Goal: Find specific page/section: Find specific page/section

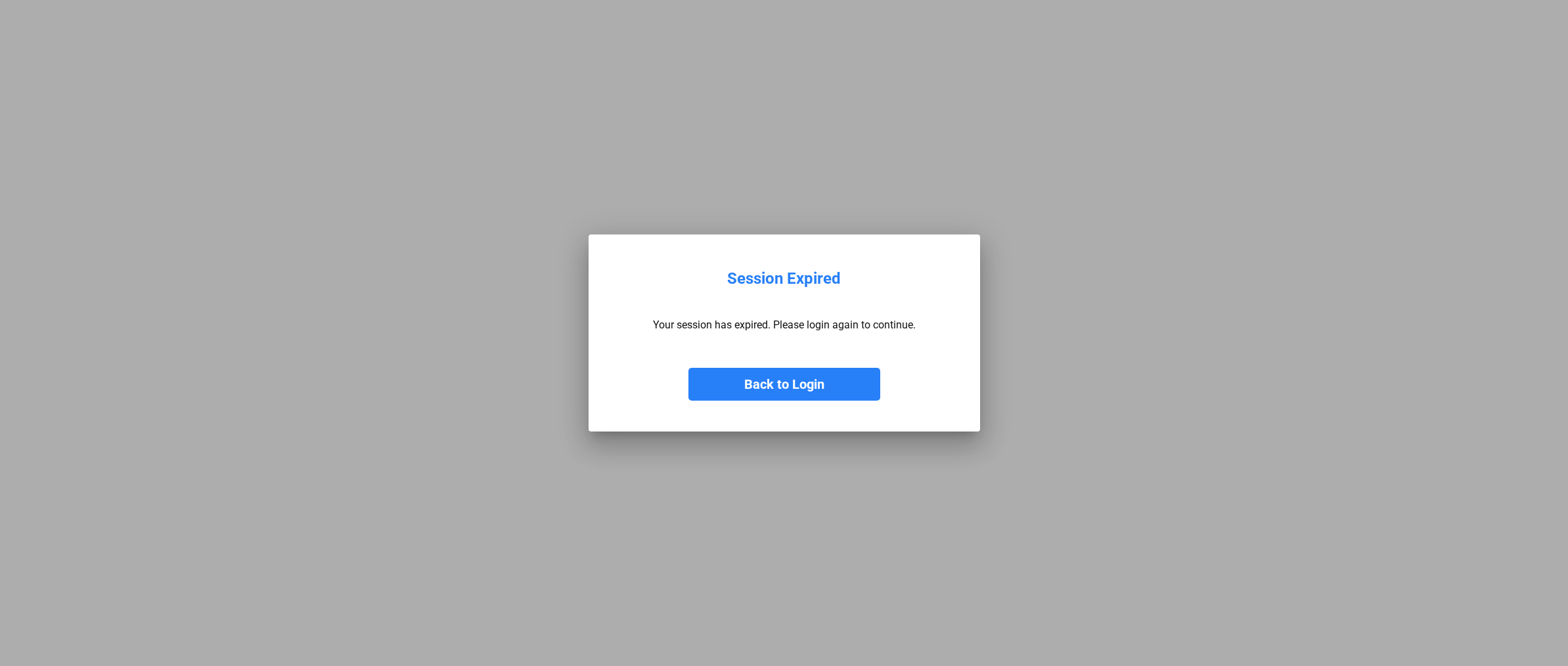
click at [802, 381] on button "Back to Login" at bounding box center [784, 384] width 192 height 33
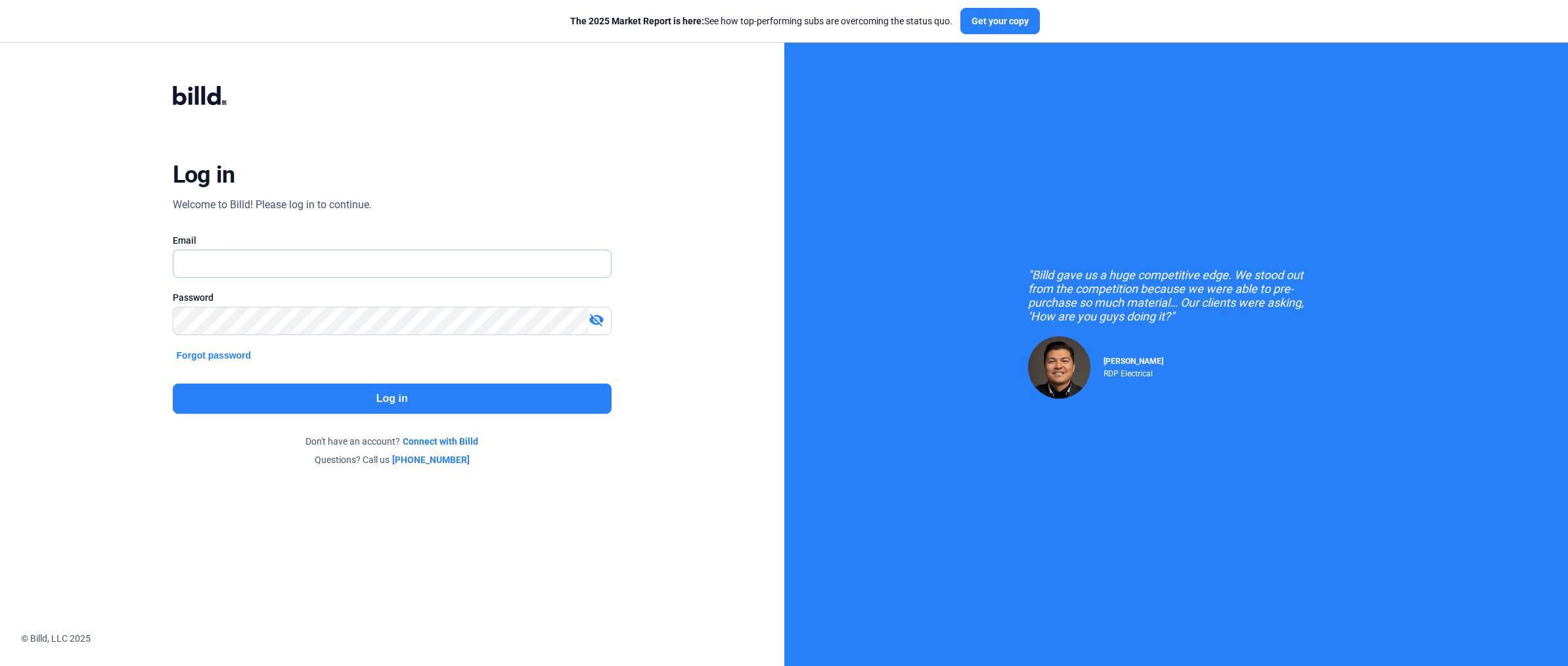
type input "[EMAIL_ADDRESS][DOMAIN_NAME]"
click at [494, 402] on button "Log in" at bounding box center [393, 398] width 439 height 30
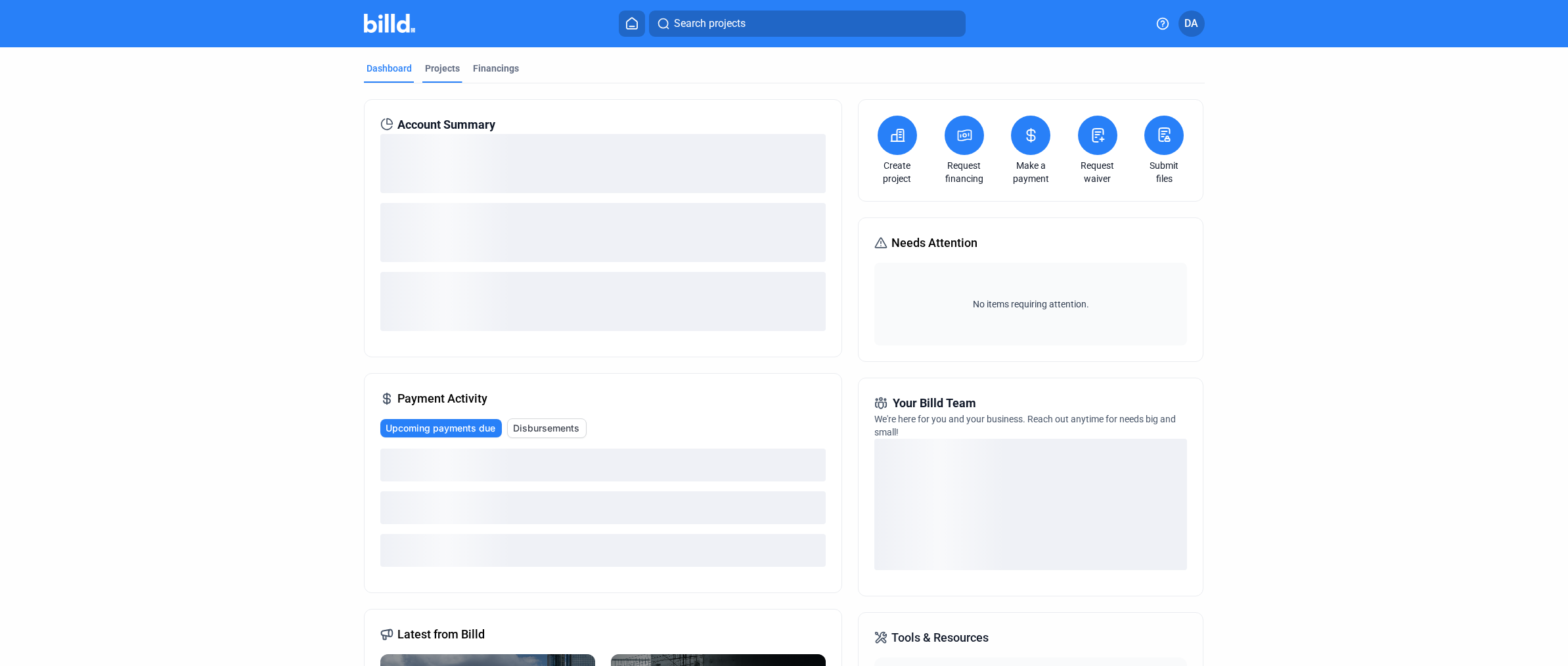
click at [442, 63] on div "Projects" at bounding box center [443, 68] width 35 height 13
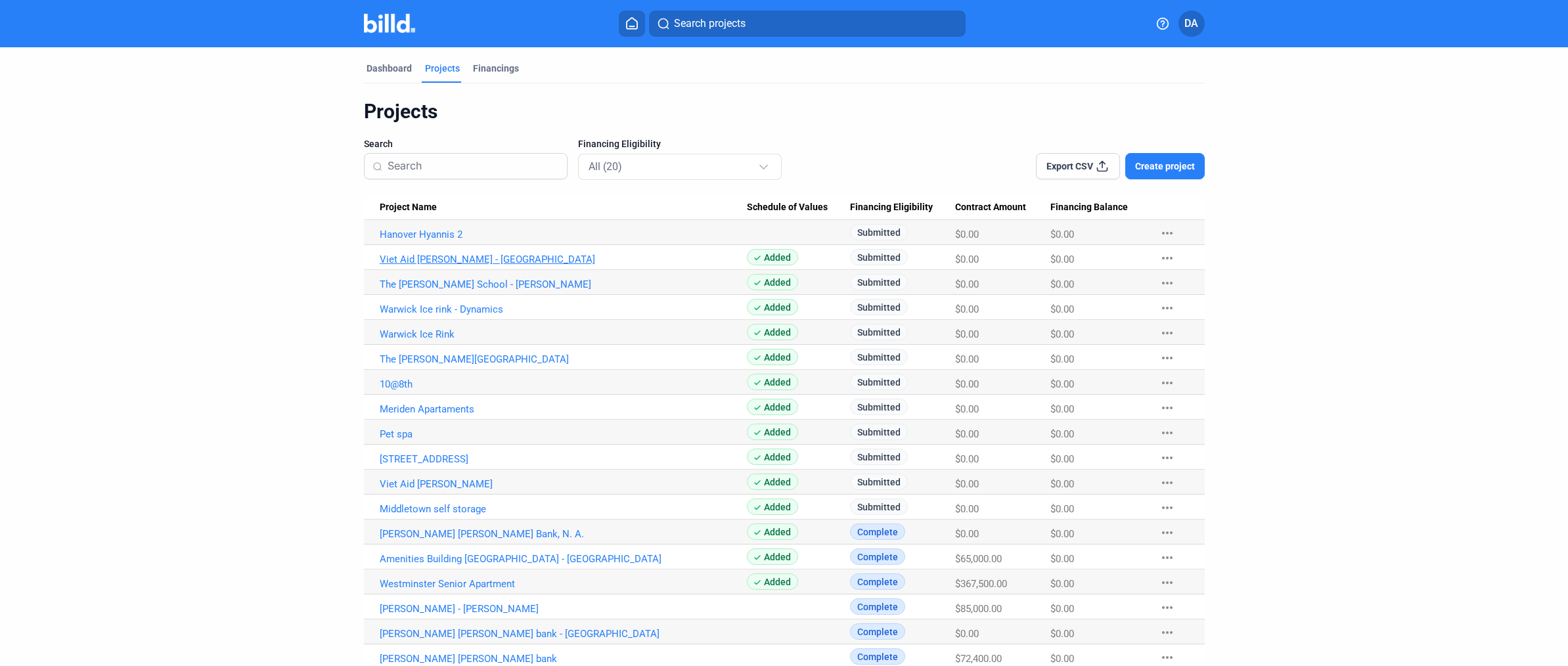
click at [480, 255] on link "Viet Aid [PERSON_NAME] - [GEOGRAPHIC_DATA]" at bounding box center [563, 259] width 367 height 12
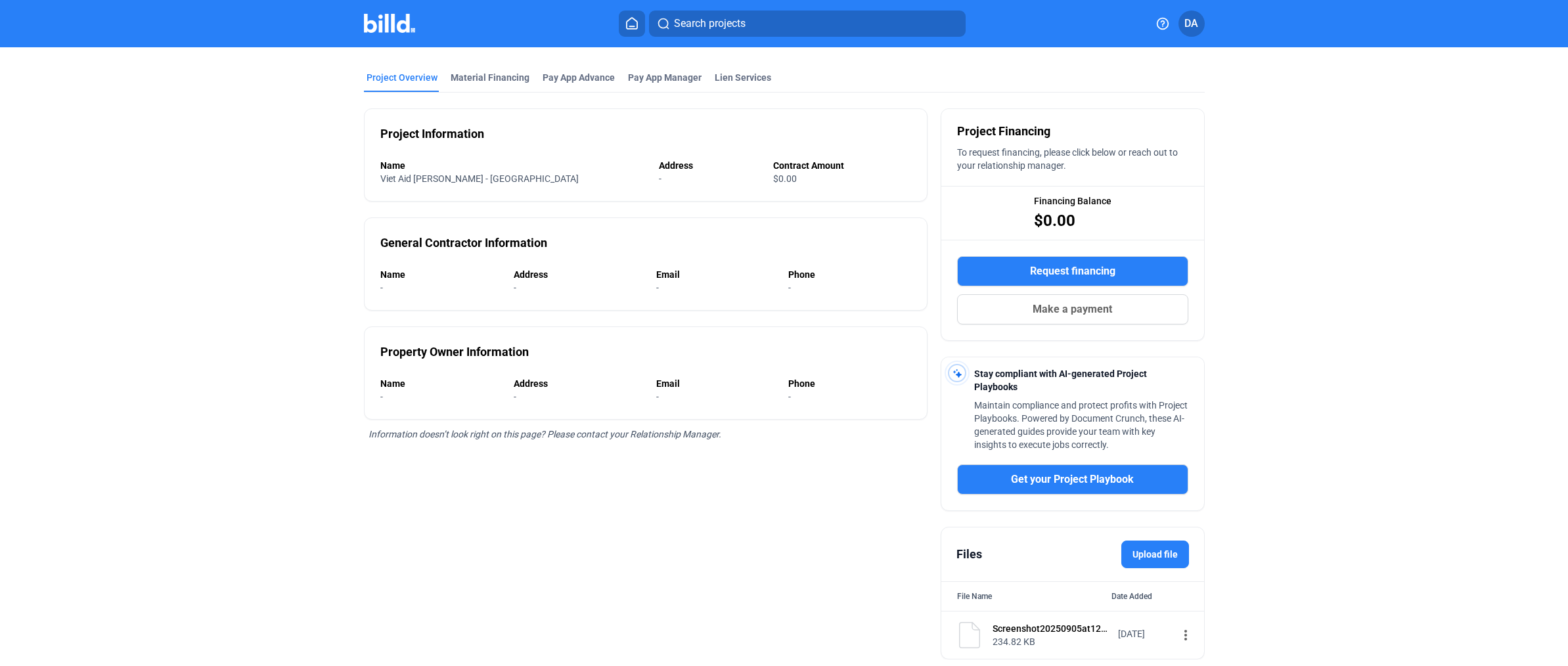
scroll to position [89, 0]
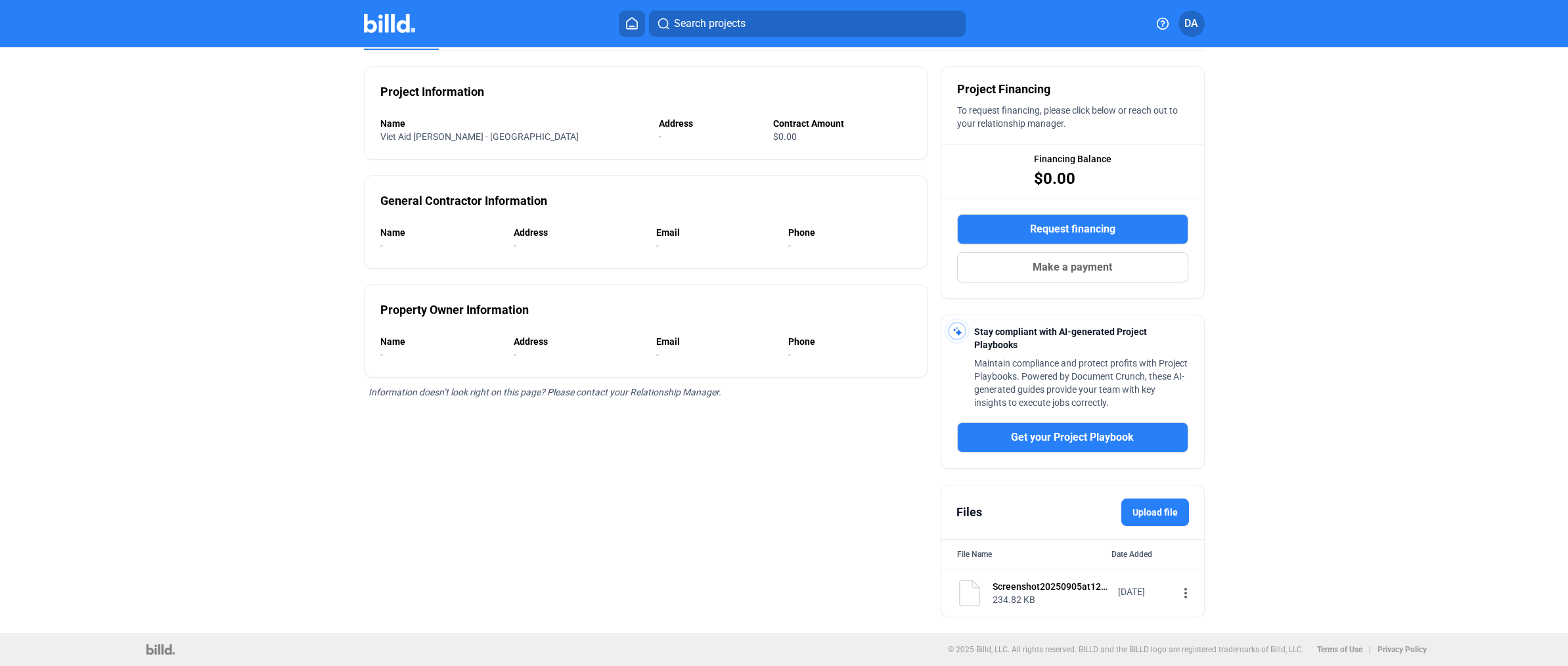
drag, startPoint x: 1052, startPoint y: 597, endPoint x: 1047, endPoint y: 592, distance: 7.1
click at [1051, 597] on div "234.82 KB" at bounding box center [1051, 599] width 117 height 13
click at [1041, 582] on div "Screenshot20250905at12.06.29PM.png" at bounding box center [1051, 587] width 117 height 13
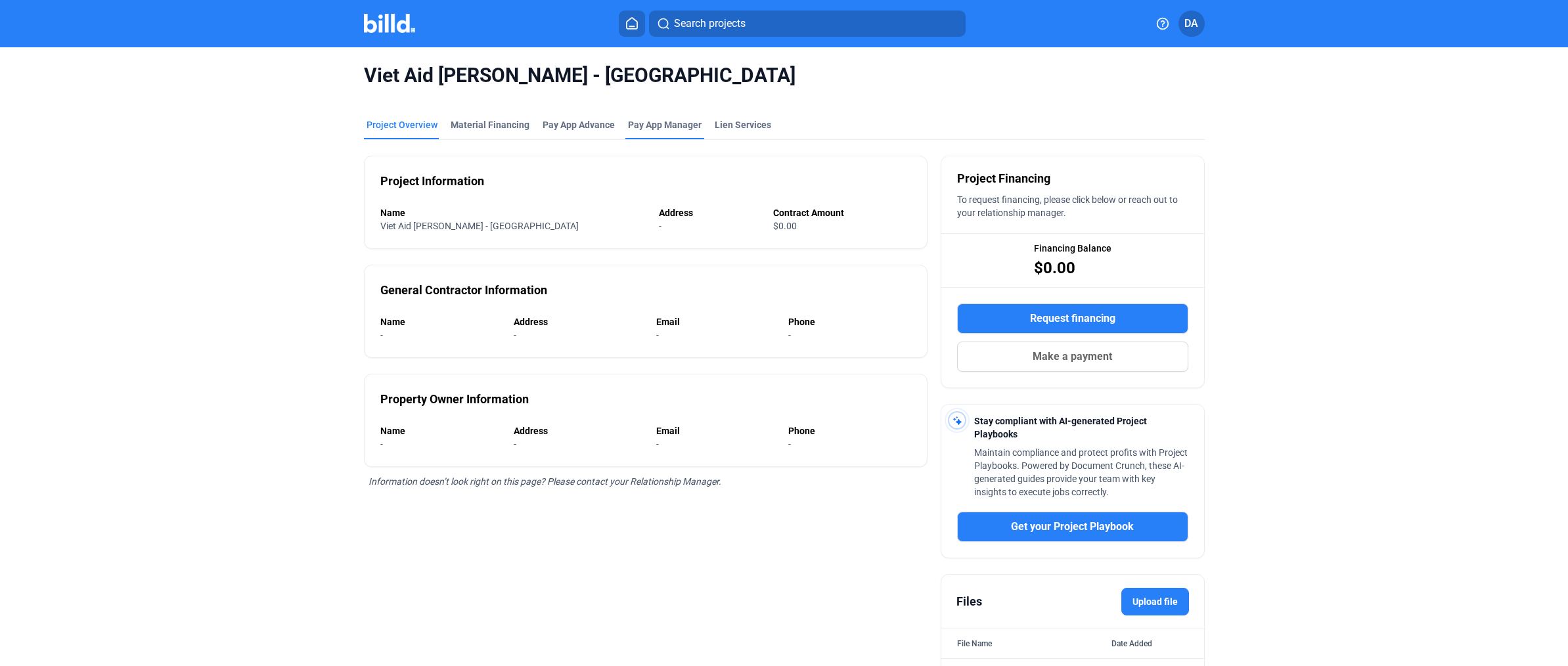
click at [647, 123] on span "Pay App Manager" at bounding box center [664, 125] width 74 height 13
